Goal: Information Seeking & Learning: Learn about a topic

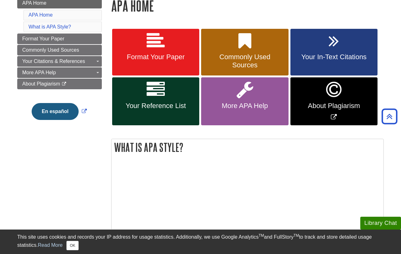
scroll to position [64, 0]
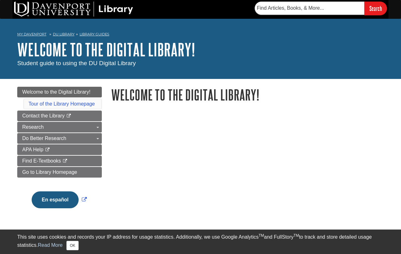
scroll to position [96, 0]
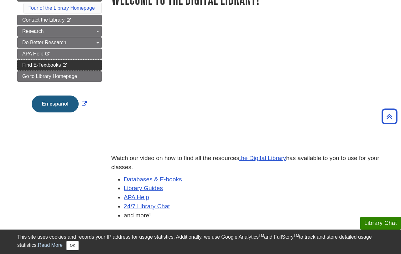
click at [66, 62] on link "Find E-Textbooks This link opens in a new window" at bounding box center [59, 65] width 85 height 11
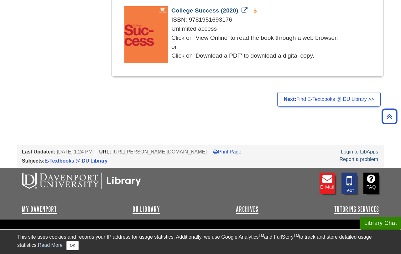
scroll to position [1334, 0]
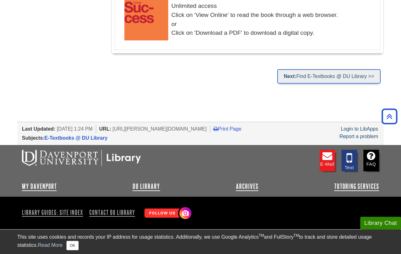
click at [293, 80] on link "Next: Find E-Textbooks @ DU Library >>" at bounding box center [328, 76] width 103 height 14
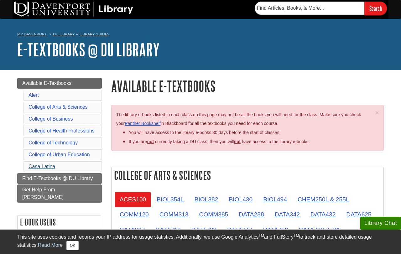
scroll to position [32, 0]
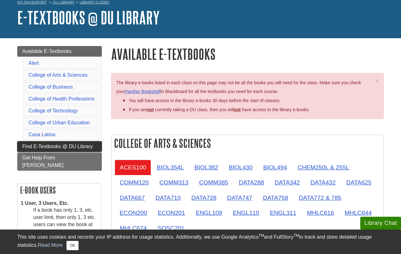
click at [48, 145] on span "Find E-Textbooks @ DU Library" at bounding box center [57, 146] width 71 height 5
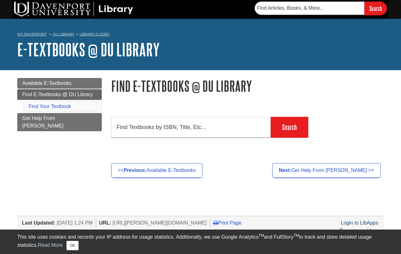
scroll to position [94, 0]
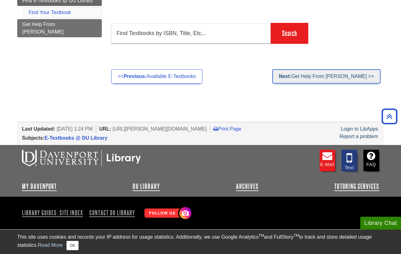
click at [314, 81] on link "Next: Get Help From Emily >>" at bounding box center [326, 76] width 108 height 14
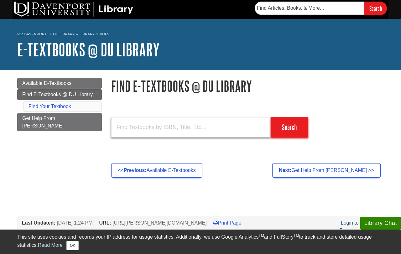
click at [174, 132] on input "text" at bounding box center [191, 127] width 160 height 20
type input "psychology"
click at [271, 117] on input "Search" at bounding box center [290, 127] width 38 height 21
